Goal: Task Accomplishment & Management: Complete application form

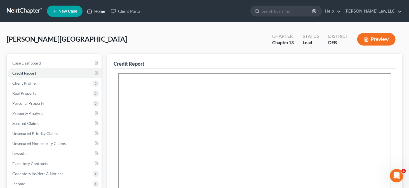
click at [101, 11] on link "Home" at bounding box center [96, 11] width 24 height 10
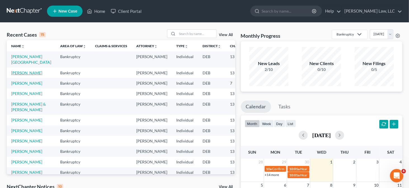
click at [22, 73] on link "[PERSON_NAME]" at bounding box center [26, 72] width 31 height 5
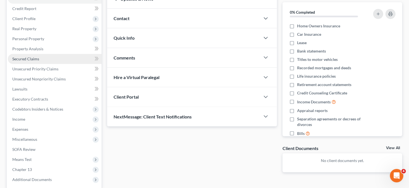
scroll to position [56, 0]
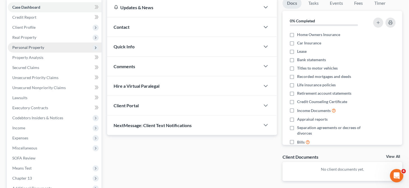
click at [46, 51] on span "Personal Property" at bounding box center [55, 47] width 94 height 10
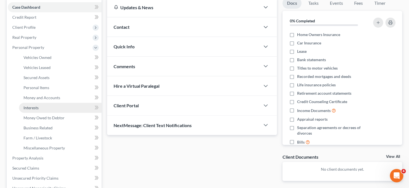
click at [44, 108] on link "Interests" at bounding box center [60, 108] width 82 height 10
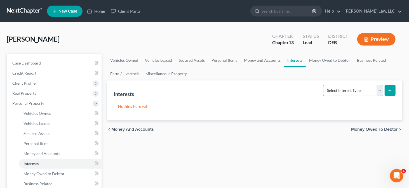
click at [350, 90] on select "Select Interest Type 401K Annuity Bond Education IRA Government Bond Government…" at bounding box center [353, 90] width 60 height 11
select select "incorporated_business"
click at [324, 85] on select "Select Interest Type 401K Annuity Bond Education IRA Government Bond Government…" at bounding box center [353, 90] width 60 height 11
click at [390, 89] on icon "submit" at bounding box center [389, 90] width 4 height 4
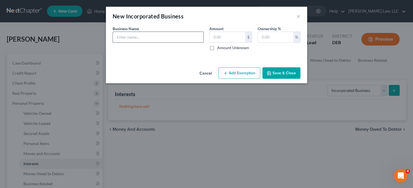
click at [167, 38] on input "text" at bounding box center [158, 37] width 91 height 11
type input "Aaron Hubbard Enterprises - No assets"
click at [240, 38] on input "text" at bounding box center [227, 37] width 35 height 11
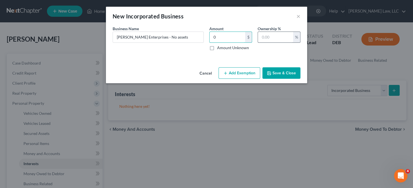
type input "0"
click at [269, 39] on input "text" at bounding box center [275, 37] width 35 height 11
type input "100"
click at [246, 69] on button "Add Exemption" at bounding box center [240, 73] width 42 height 12
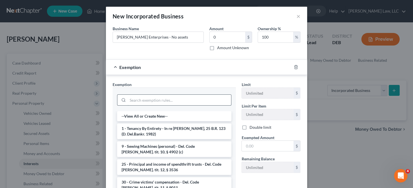
click at [173, 99] on input "search" at bounding box center [179, 100] width 103 height 11
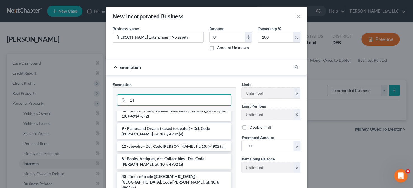
scroll to position [335, 0]
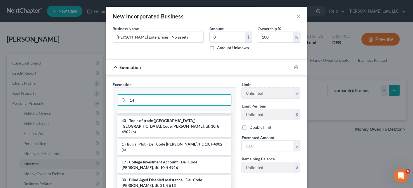
type input "14"
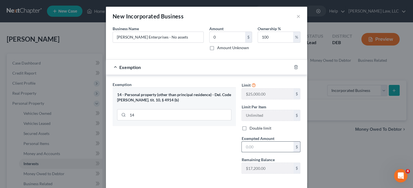
click at [248, 148] on input "text" at bounding box center [268, 147] width 52 height 11
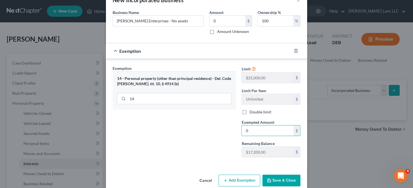
scroll to position [25, 0]
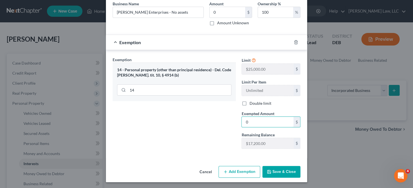
type input "0"
click at [231, 150] on div "Exemption Set must be selected for CA. Exemption * 14 - Personal property (othe…" at bounding box center [174, 105] width 129 height 97
click at [271, 168] on button "Save & Close" at bounding box center [281, 172] width 38 height 12
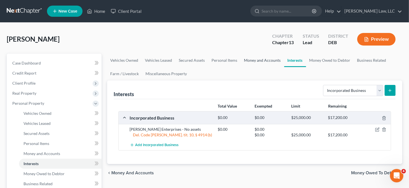
click at [248, 61] on link "Money and Accounts" at bounding box center [262, 60] width 43 height 13
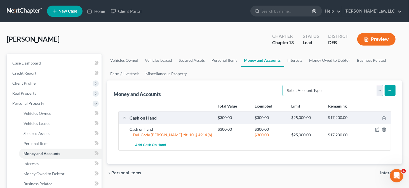
click at [377, 90] on select "Select Account Type Brokerage Cash on Hand Certificates of Deposit Checking Acc…" at bounding box center [332, 90] width 101 height 11
select select "savings"
click at [284, 85] on select "Select Account Type Brokerage Cash on Hand Certificates of Deposit Checking Acc…" at bounding box center [332, 90] width 101 height 11
click at [390, 89] on icon "submit" at bounding box center [389, 90] width 4 height 4
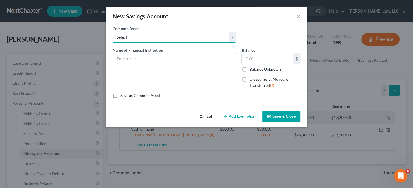
click at [142, 40] on select "Select Police & Fire FCU Savings Acct Citizens Bank Savings Acct Dexsta FCU Sav…" at bounding box center [174, 37] width 123 height 11
select select "9"
click at [113, 32] on select "Select Police & Fire FCU Savings Acct Citizens Bank Savings Acct Dexsta FCU Sav…" at bounding box center [174, 37] width 123 height 11
type input "Wells Fargo Bank Savings Acct - Negative Balance"
type input "0"
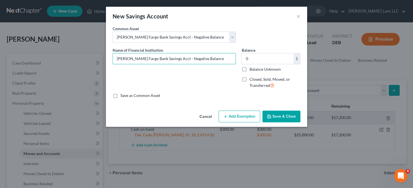
drag, startPoint x: 169, startPoint y: 58, endPoint x: 230, endPoint y: 64, distance: 61.5
click at [230, 64] on div "Name of Financial Institution * Wells Fargo Bank Savings Acct - Negative Balance" at bounding box center [174, 70] width 129 height 46
type input "Wells Fargo Bank Savings Acct"
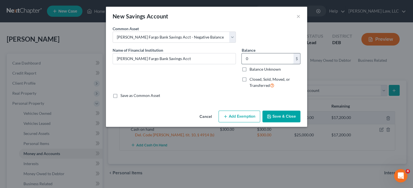
click at [250, 57] on input "0" at bounding box center [268, 58] width 52 height 11
type input "5"
click at [240, 117] on button "Add Exemption" at bounding box center [240, 117] width 42 height 12
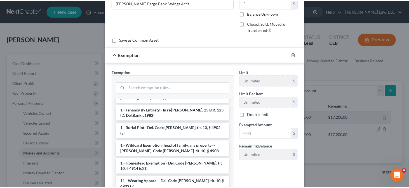
scroll to position [56, 0]
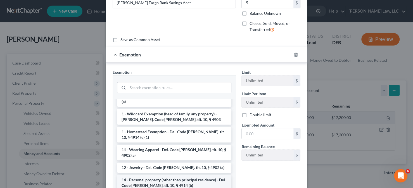
click at [160, 175] on li "14 - Personal property (other than principal residence) - Del. Code [PERSON_NAM…" at bounding box center [174, 183] width 114 height 16
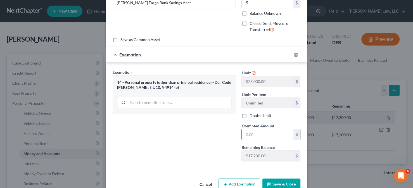
click at [250, 134] on input "text" at bounding box center [268, 134] width 52 height 11
type input "5"
click at [281, 180] on button "Save & Close" at bounding box center [281, 185] width 38 height 12
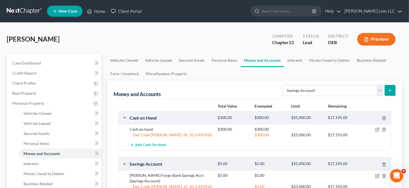
click at [392, 91] on button "submit" at bounding box center [389, 90] width 11 height 11
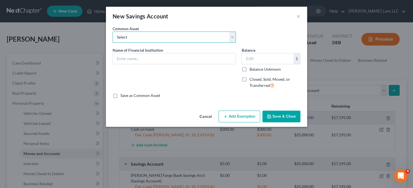
click at [195, 34] on select "Select Police & Fire FCU Savings Acct Citizens Bank Savings Acct Dexsta FCU Sav…" at bounding box center [174, 37] width 123 height 11
select select "9"
click at [113, 32] on select "Select Police & Fire FCU Savings Acct Citizens Bank Savings Acct Dexsta FCU Sav…" at bounding box center [174, 37] width 123 height 11
type input "Wells Fargo Bank Savings Acct - Negative Balance"
type input "0"
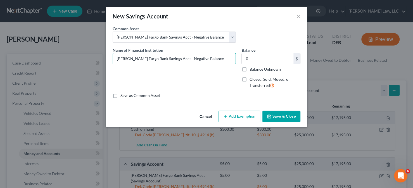
drag, startPoint x: 169, startPoint y: 58, endPoint x: 240, endPoint y: 59, distance: 71.0
click at [240, 59] on div "Name of Financial Institution * Wells Fargo Bank Savings Acct - Negative Balanc…" at bounding box center [206, 70] width 193 height 46
type input "Wells Fargo Bank Savings Acct"
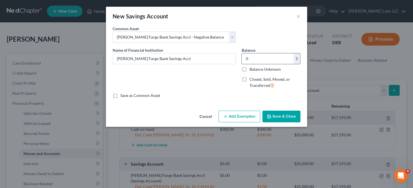
click at [255, 58] on input "0" at bounding box center [268, 58] width 52 height 11
type input "5"
click at [271, 112] on button "Save & Close" at bounding box center [281, 117] width 38 height 12
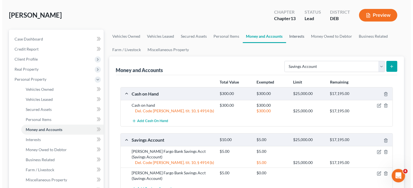
scroll to position [84, 0]
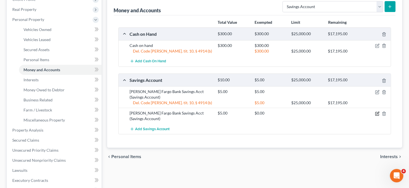
click at [378, 113] on icon "button" at bounding box center [377, 114] width 4 height 4
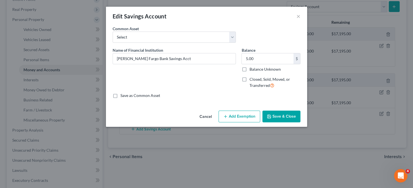
click at [237, 114] on button "Add Exemption" at bounding box center [240, 117] width 42 height 12
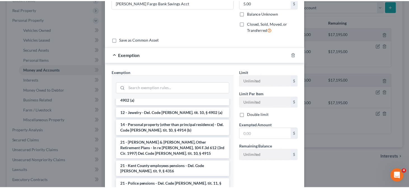
scroll to position [112, 0]
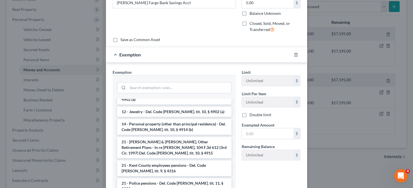
click at [167, 119] on li "14 - Personal property (other than principal residence) - Del. Code [PERSON_NAM…" at bounding box center [174, 127] width 114 height 16
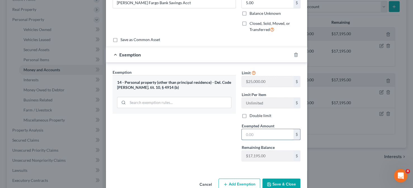
click at [248, 130] on input "text" at bounding box center [268, 134] width 52 height 11
type input "5"
click at [272, 179] on button "Save & Close" at bounding box center [281, 185] width 38 height 12
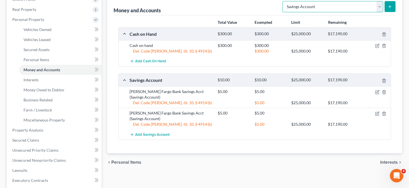
click at [319, 9] on select "Select Account Type Brokerage Cash on Hand Certificates of Deposit Checking Acc…" at bounding box center [332, 6] width 101 height 11
select select "checking"
click at [284, 1] on select "Select Account Type Brokerage Cash on Hand Certificates of Deposit Checking Acc…" at bounding box center [332, 6] width 101 height 11
click at [386, 7] on button "submit" at bounding box center [389, 6] width 11 height 11
click at [389, 6] on icon "submit" at bounding box center [389, 6] width 4 height 4
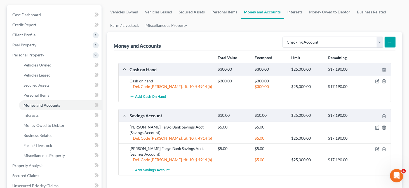
scroll to position [28, 0]
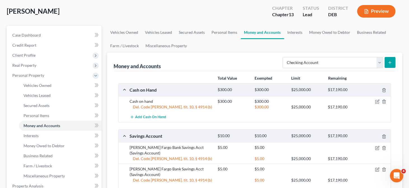
click at [390, 63] on line "submit" at bounding box center [389, 63] width 3 height 0
drag, startPoint x: 390, startPoint y: 62, endPoint x: 387, endPoint y: 61, distance: 3.1
click at [389, 63] on line "submit" at bounding box center [389, 63] width 3 height 0
click at [387, 61] on button "submit" at bounding box center [389, 62] width 11 height 11
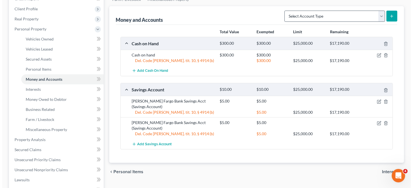
scroll to position [56, 0]
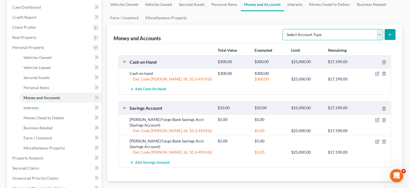
click at [333, 37] on select "Select Account Type Brokerage Cash on Hand Certificates of Deposit Checking Acc…" at bounding box center [332, 34] width 101 height 11
select select "checking"
click at [284, 29] on select "Select Account Type Brokerage Cash on Hand Certificates of Deposit Checking Acc…" at bounding box center [332, 34] width 101 height 11
click at [391, 34] on icon "submit" at bounding box center [389, 34] width 4 height 4
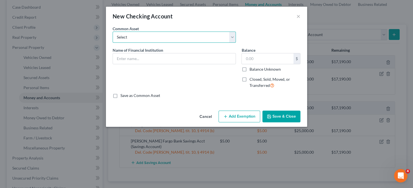
click at [167, 36] on select "Select Police & Fire FCU Checking Acct Dexsta FCU Checking Acct Sun East FCU Ch…" at bounding box center [174, 37] width 123 height 11
select select "17"
click at [113, 32] on select "Select Police & Fire FCU Checking Acct Dexsta FCU Checking Acct Sun East FCU Ch…" at bounding box center [174, 37] width 123 height 11
type input "Chase Bank Checking Acct"
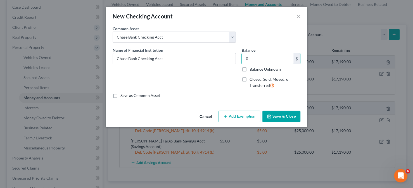
type input "0"
click at [243, 116] on button "Add Exemption" at bounding box center [240, 117] width 42 height 12
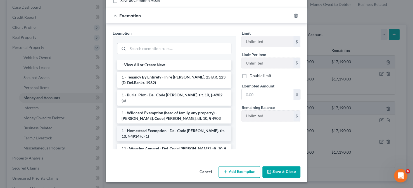
scroll to position [84, 0]
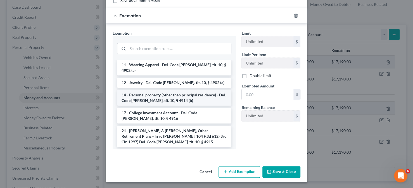
click at [144, 90] on li "14 - Personal property (other than principal residence) - Del. Code [PERSON_NAM…" at bounding box center [174, 98] width 114 height 16
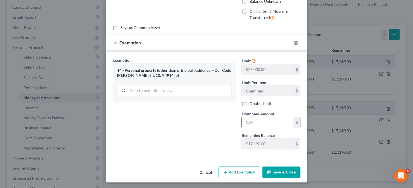
click at [254, 122] on input "text" at bounding box center [268, 122] width 52 height 11
type input "0"
click at [279, 170] on button "Save & Close" at bounding box center [281, 173] width 38 height 12
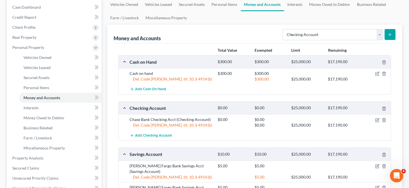
click at [387, 35] on button "submit" at bounding box center [389, 34] width 11 height 11
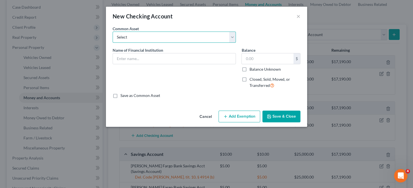
click at [229, 37] on select "Select Police & Fire FCU Checking Acct Dexsta FCU Checking Acct Sun East FCU Ch…" at bounding box center [174, 37] width 123 height 11
select select "8"
click at [113, 32] on select "Select Police & Fire FCU Checking Acct Dexsta FCU Checking Acct Sun East FCU Ch…" at bounding box center [174, 37] width 123 height 11
type input "[PERSON_NAME] Fargo Bank Checking Acct"
type input "2,168.00"
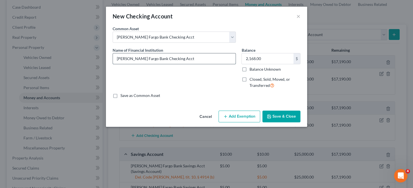
click at [148, 58] on input "[PERSON_NAME] Fargo Bank Checking Acct" at bounding box center [174, 58] width 123 height 11
type input "[PERSON_NAME] Fargo Bank Business Checking Acct"
click at [265, 59] on input "2,168.00" at bounding box center [268, 58] width 52 height 11
type input "430"
click at [243, 113] on button "Add Exemption" at bounding box center [240, 117] width 42 height 12
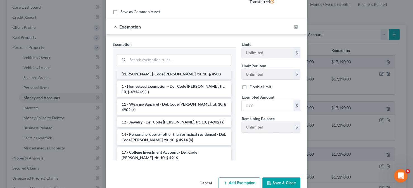
scroll to position [56, 0]
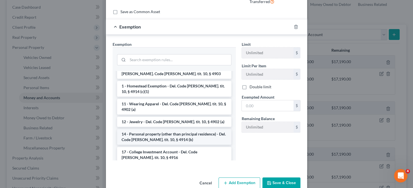
click at [157, 129] on li "14 - Personal property (other than principal residence) - Del. Code [PERSON_NAM…" at bounding box center [174, 137] width 114 height 16
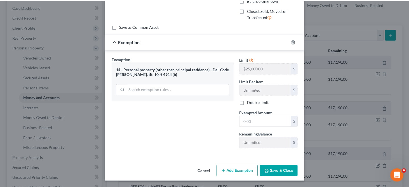
scroll to position [68, 0]
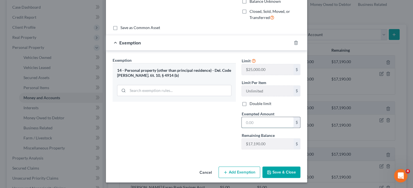
click at [253, 123] on input "text" at bounding box center [268, 122] width 52 height 11
type input "430"
click at [278, 171] on button "Save & Close" at bounding box center [281, 173] width 38 height 12
